Goal: Task Accomplishment & Management: Manage account settings

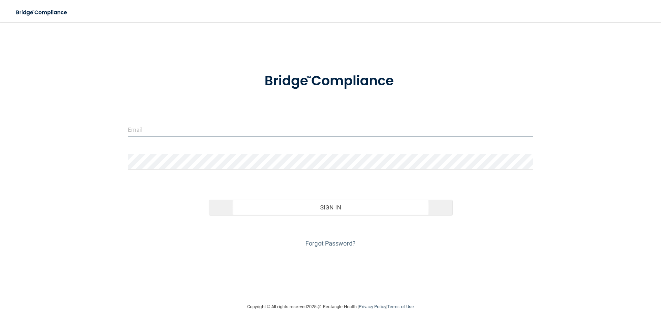
type input "[EMAIL_ADDRESS][DOMAIN_NAME]"
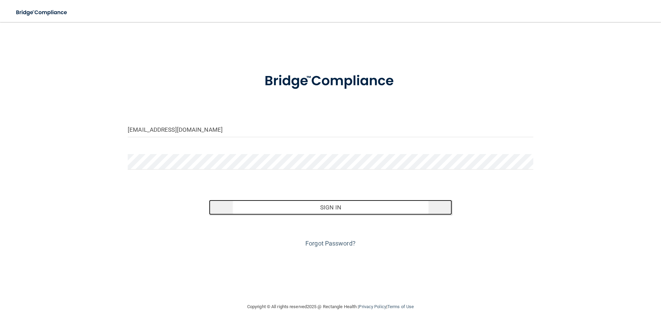
click at [333, 206] on button "Sign In" at bounding box center [331, 207] width 244 height 15
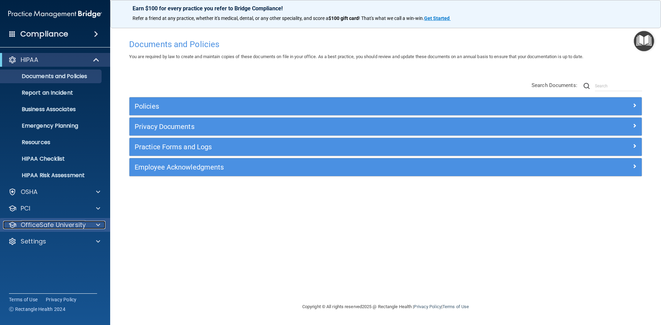
click at [96, 226] on div at bounding box center [97, 225] width 17 height 8
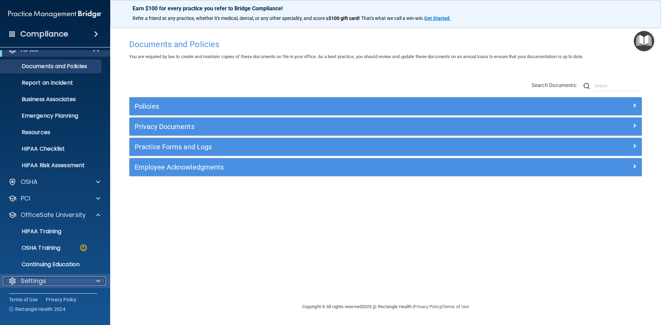
click at [99, 280] on span at bounding box center [98, 281] width 4 height 8
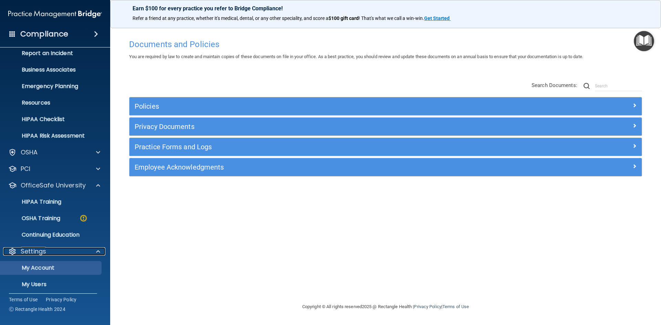
scroll to position [76, 0]
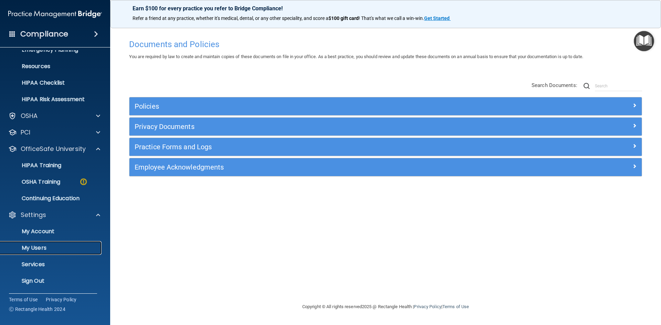
click at [38, 247] on p "My Users" at bounding box center [51, 248] width 94 height 7
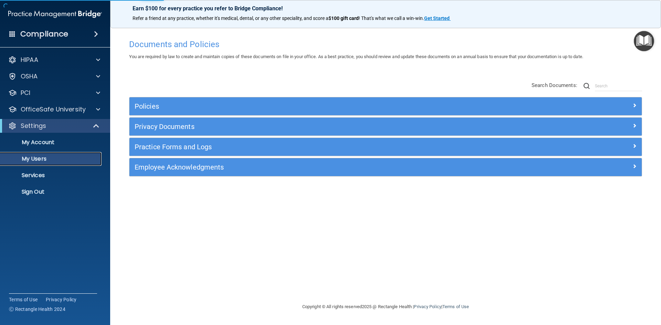
select select "20"
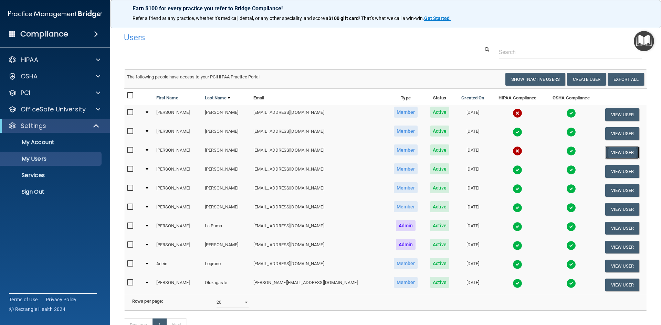
click at [606, 152] on button "View User" at bounding box center [622, 152] width 34 height 13
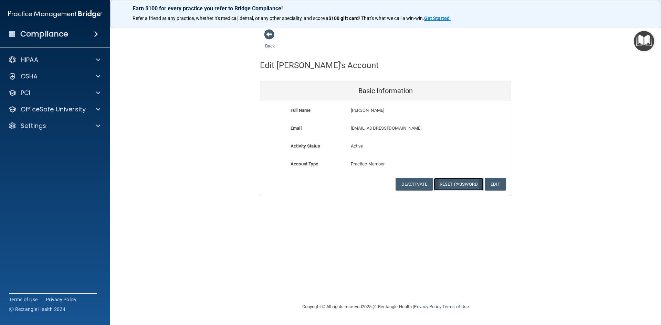
click at [453, 183] on button "Reset Password" at bounding box center [459, 184] width 50 height 13
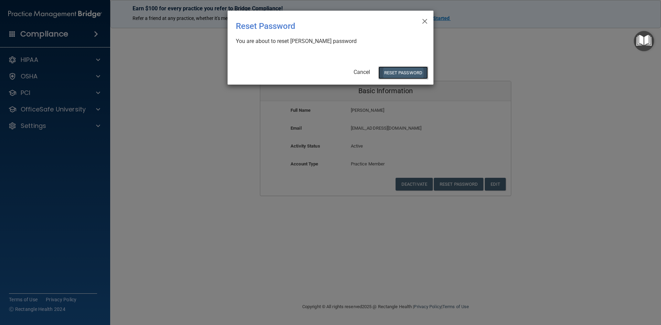
click at [404, 72] on button "Reset Password" at bounding box center [404, 72] width 50 height 13
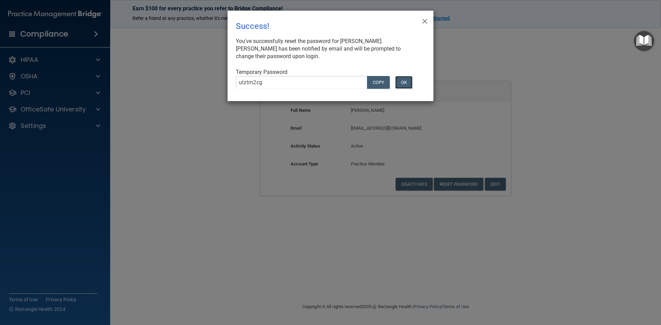
click at [404, 79] on button "OK" at bounding box center [403, 82] width 17 height 13
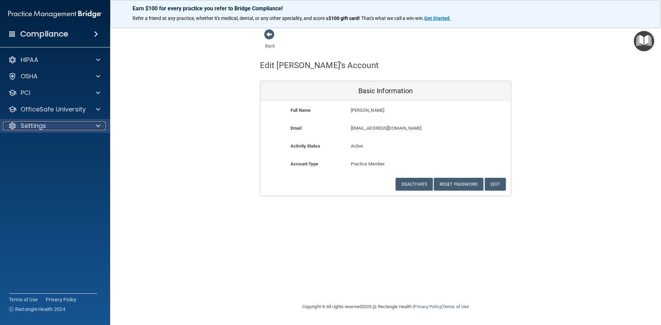
click at [32, 125] on p "Settings" at bounding box center [33, 126] width 25 height 8
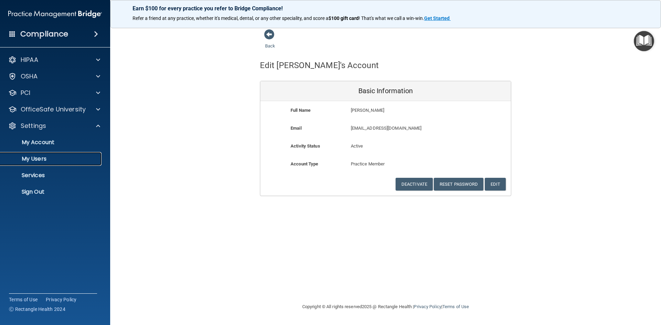
click at [26, 156] on p "My Users" at bounding box center [51, 159] width 94 height 7
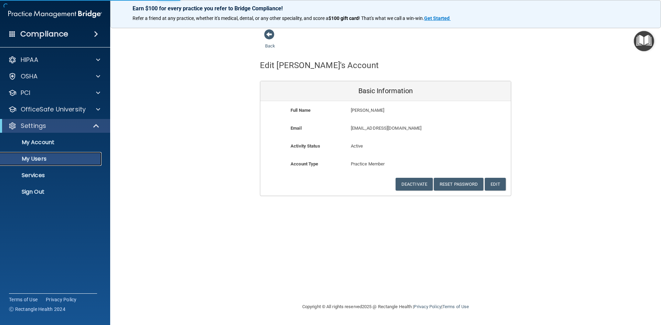
select select "20"
